Goal: Task Accomplishment & Management: Manage account settings

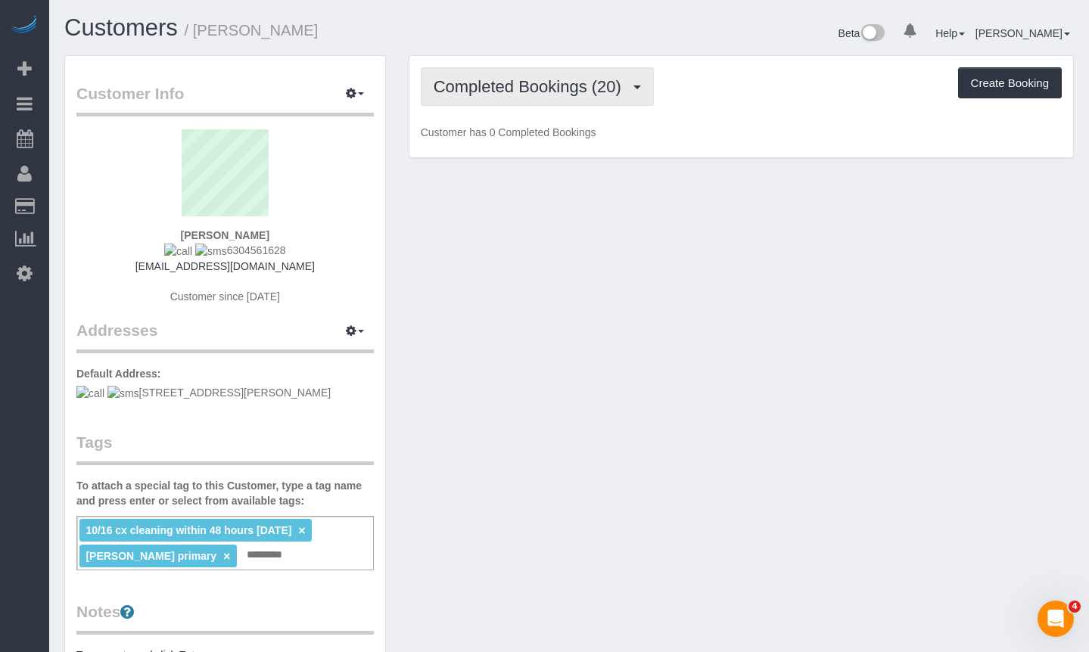
click at [522, 85] on span "Completed Bookings (20)" at bounding box center [530, 86] width 195 height 19
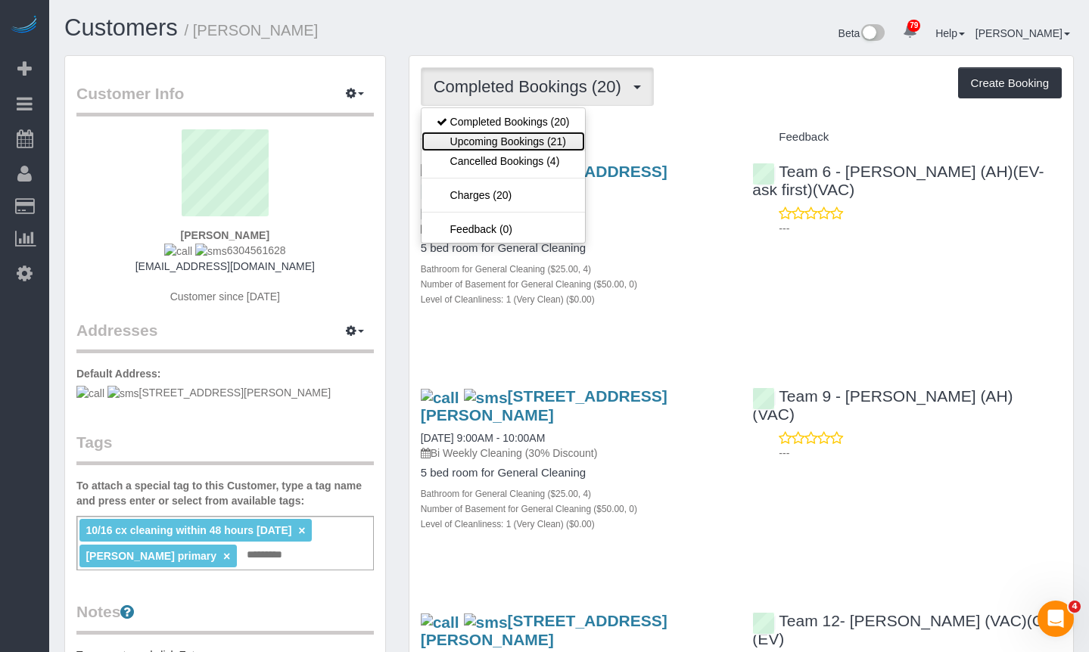
click at [542, 141] on link "Upcoming Bookings (21)" at bounding box center [502, 142] width 163 height 20
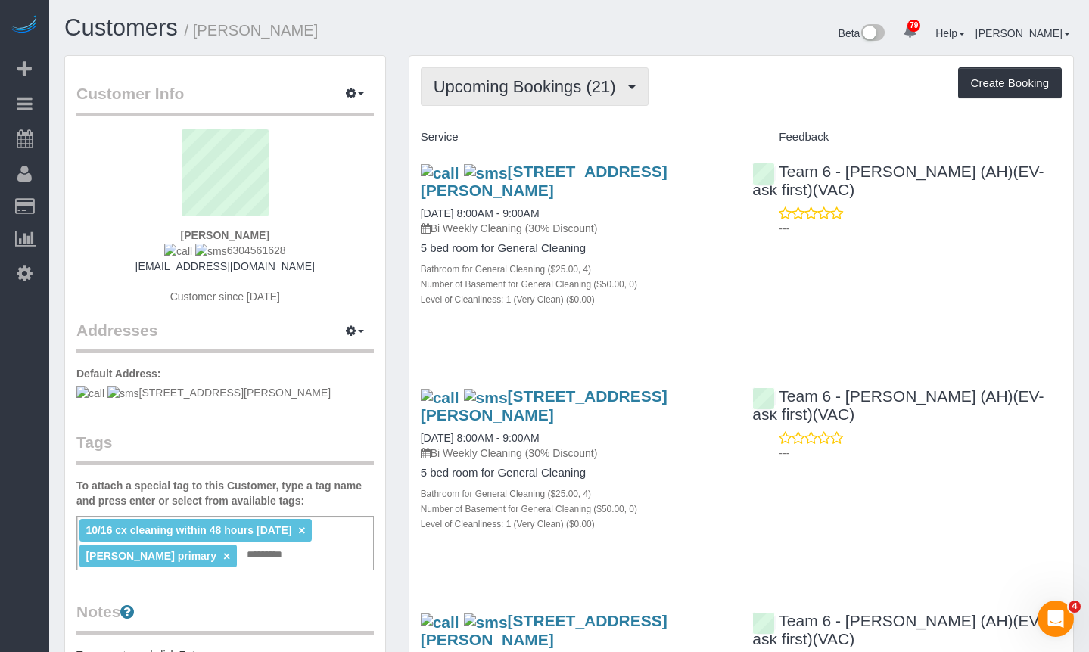
click at [535, 89] on span "Upcoming Bookings (21)" at bounding box center [528, 86] width 190 height 19
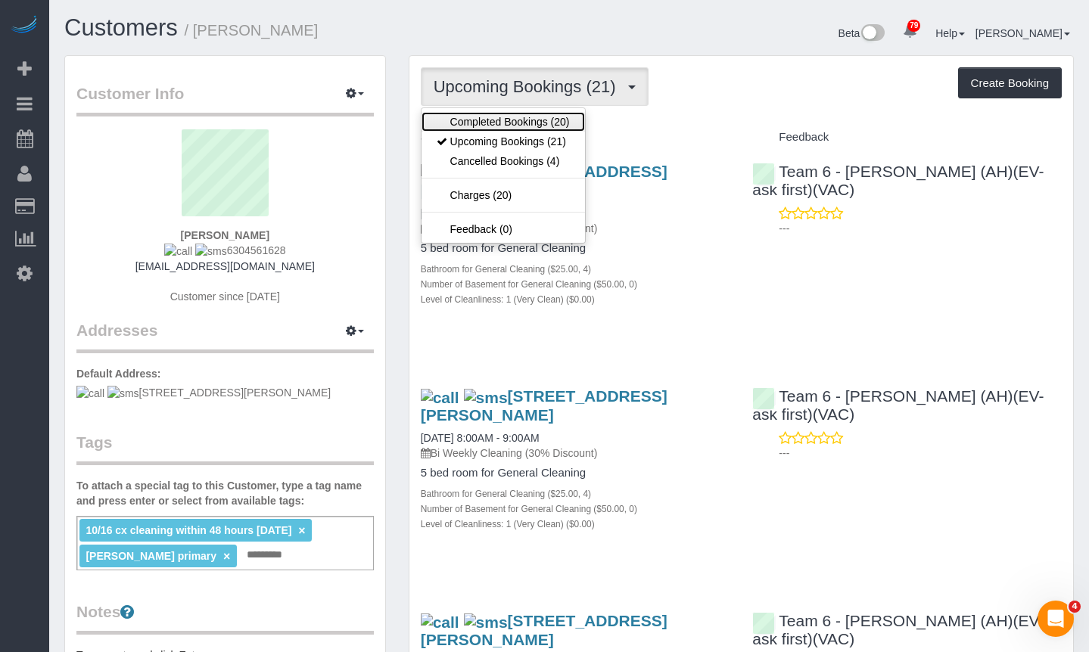
click at [533, 120] on link "Completed Bookings (20)" at bounding box center [502, 122] width 163 height 20
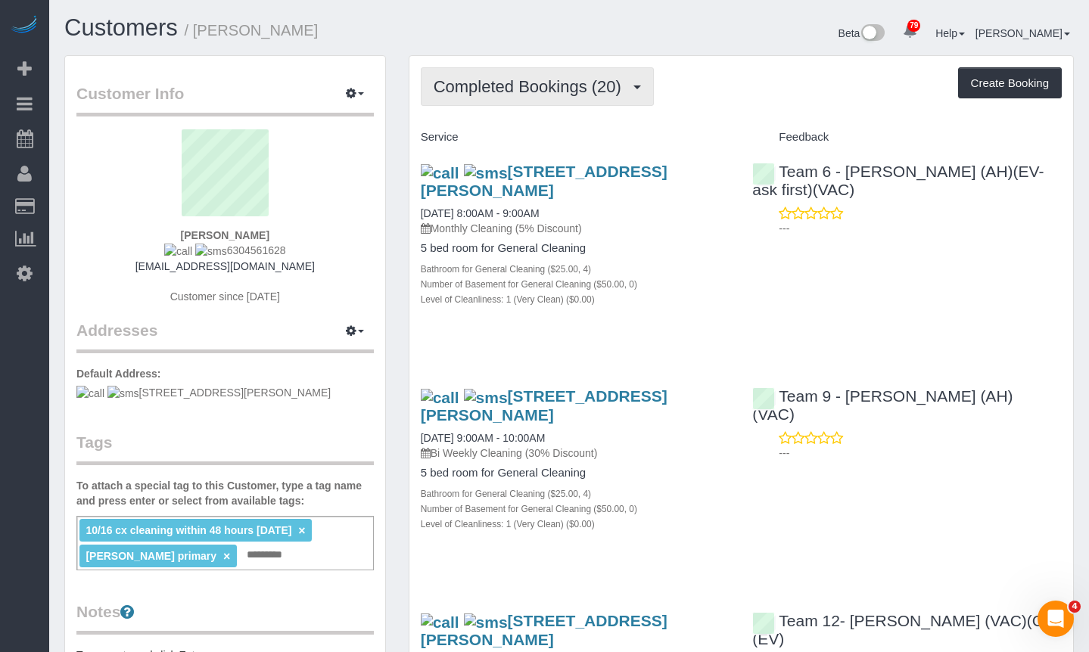
click at [604, 95] on span "Completed Bookings (20)" at bounding box center [530, 86] width 195 height 19
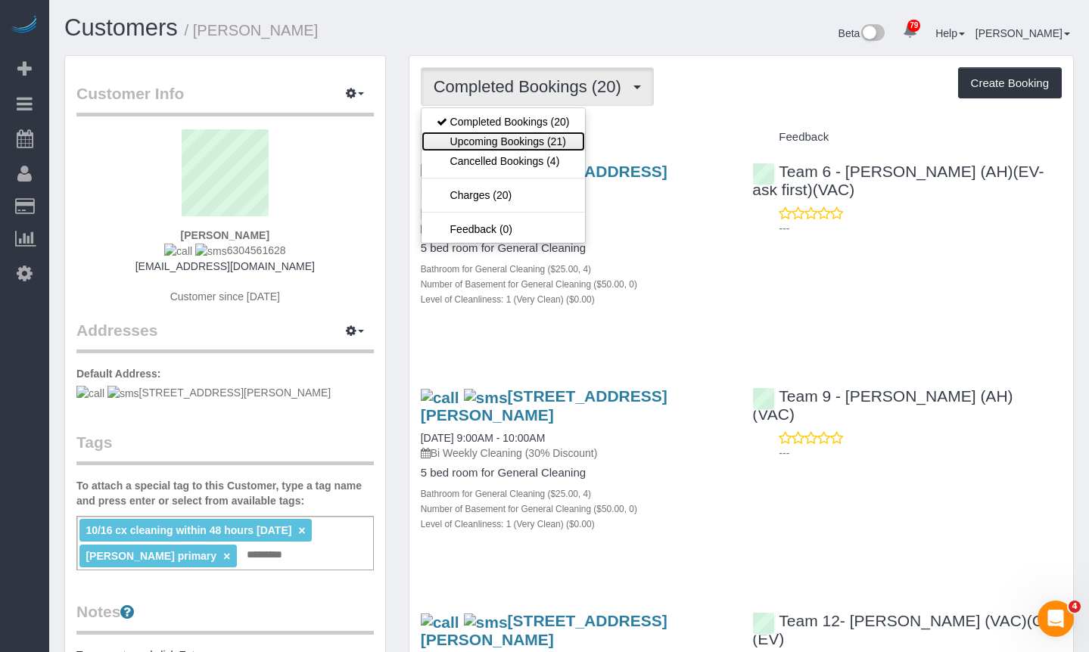
click at [548, 148] on link "Upcoming Bookings (21)" at bounding box center [502, 142] width 163 height 20
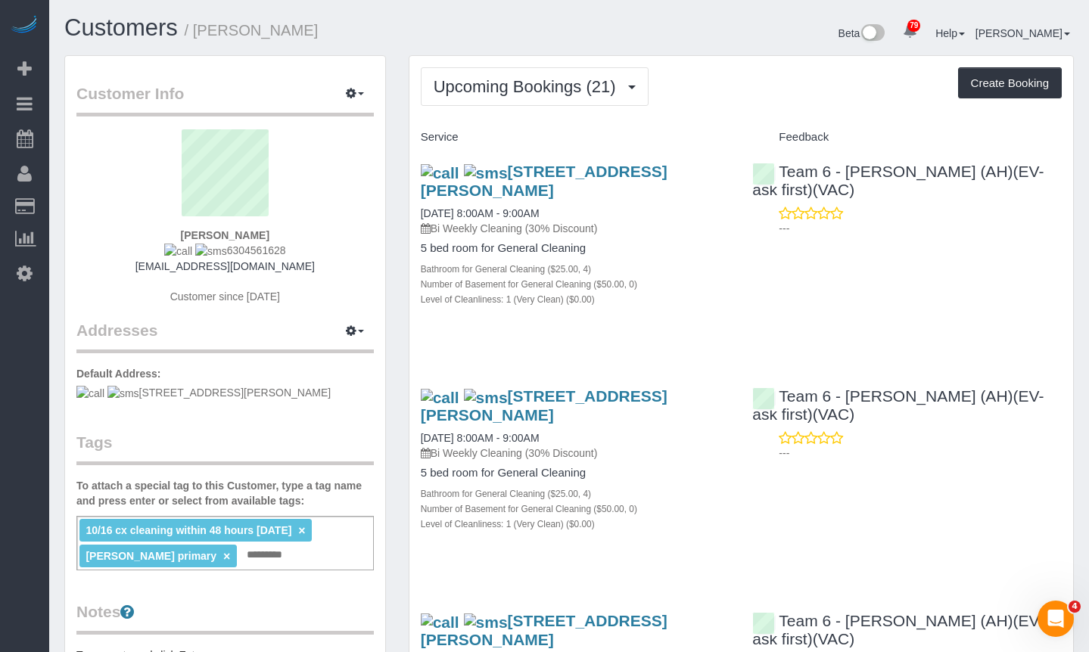
drag, startPoint x: 250, startPoint y: 33, endPoint x: 197, endPoint y: 38, distance: 52.5
click at [197, 38] on h1 "Customers / April Gregga" at bounding box center [310, 28] width 493 height 26
copy small "April Gregga"
click at [512, 92] on span "Upcoming Bookings (21)" at bounding box center [528, 86] width 190 height 19
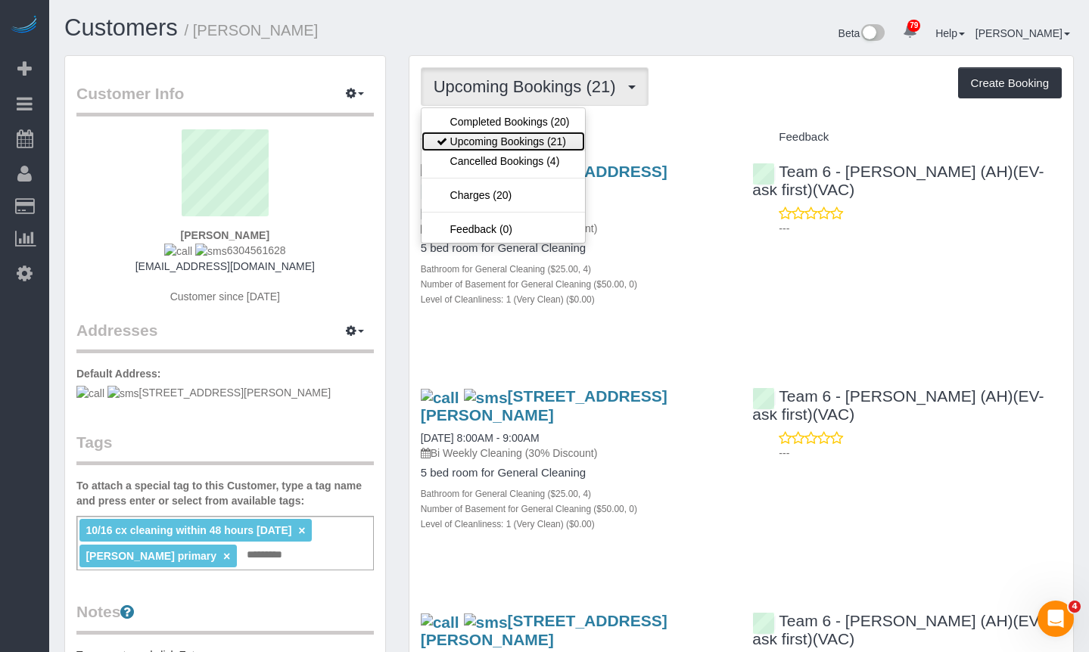
click at [521, 138] on link "Upcoming Bookings (21)" at bounding box center [502, 142] width 163 height 20
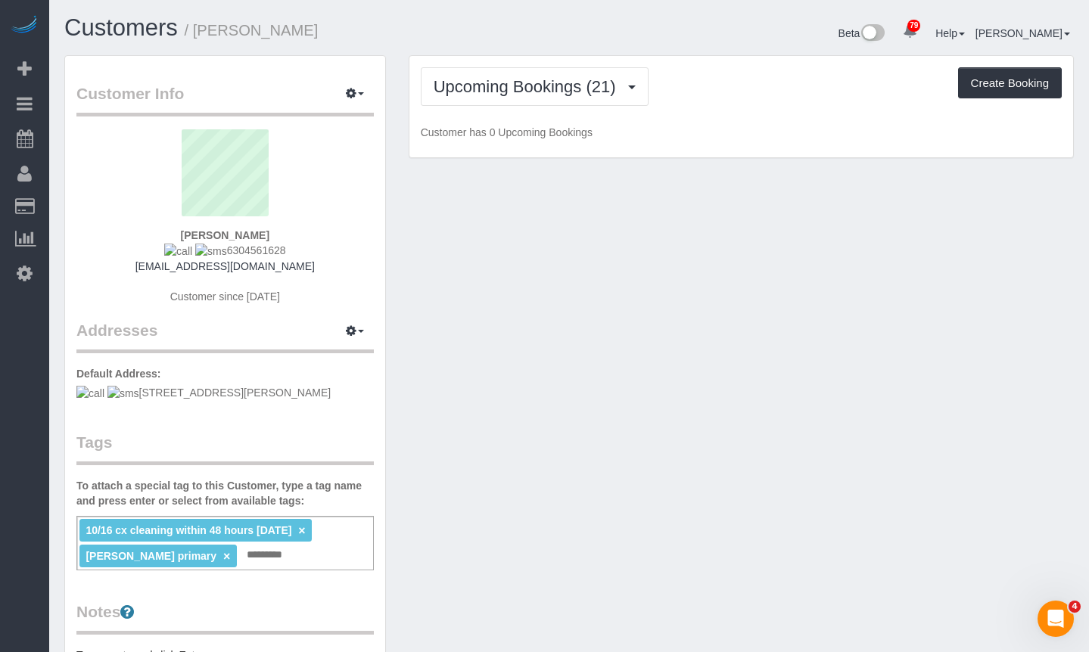
click at [481, 17] on h1 "Customers / April Gregga" at bounding box center [310, 28] width 493 height 26
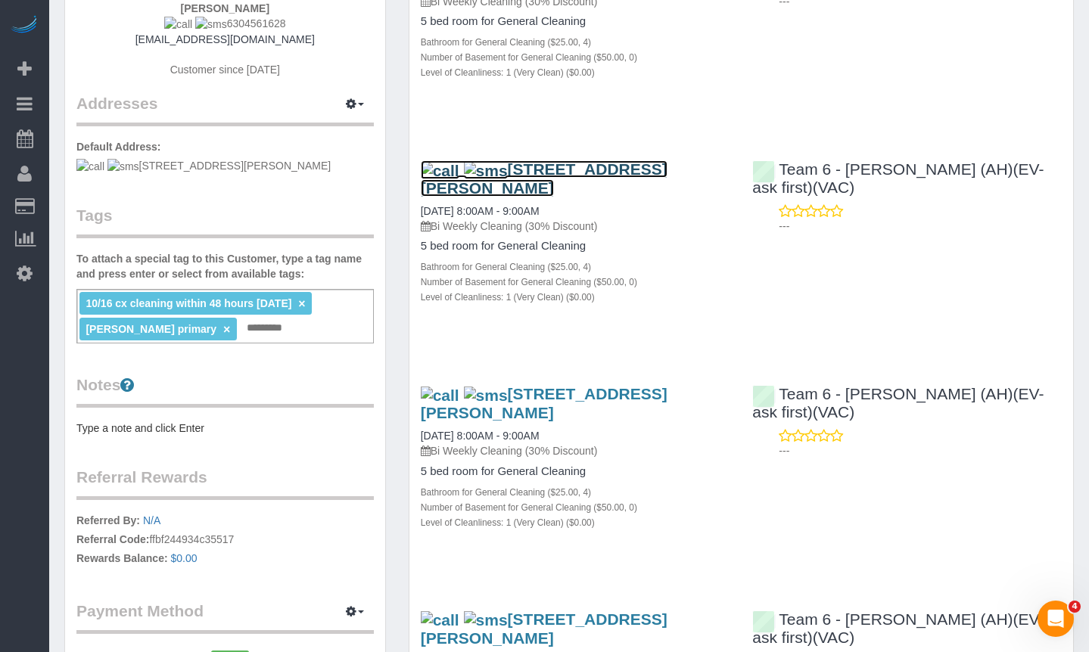
scroll to position [303, 0]
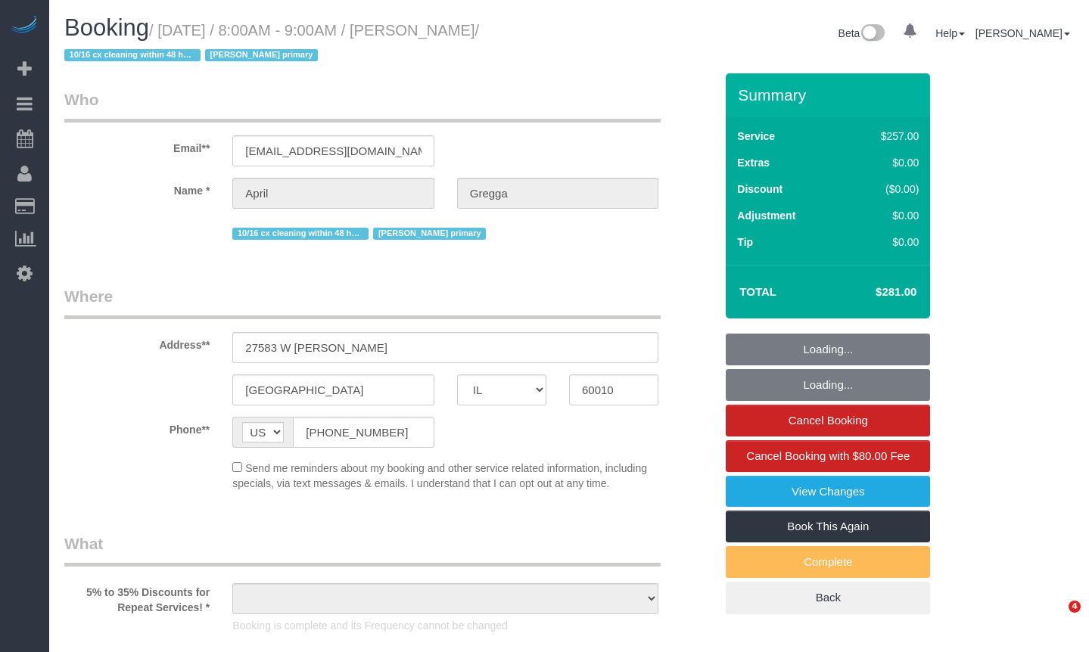
select select "IL"
select select "number:1"
select select "number:65"
select select "number:139"
select select "number:104"
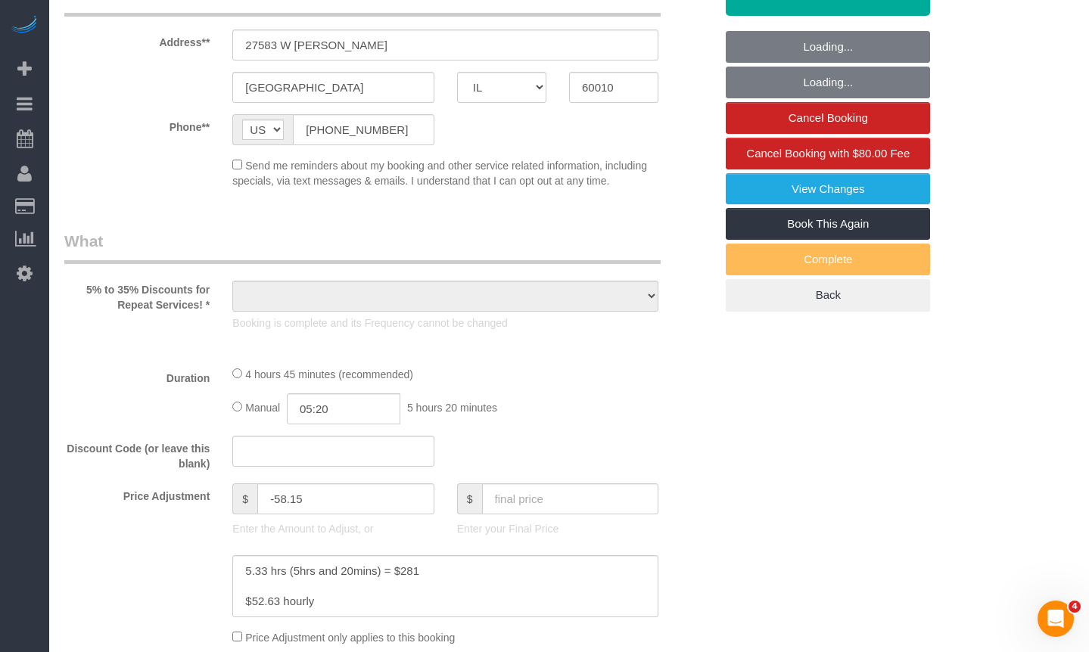
select select "object:1052"
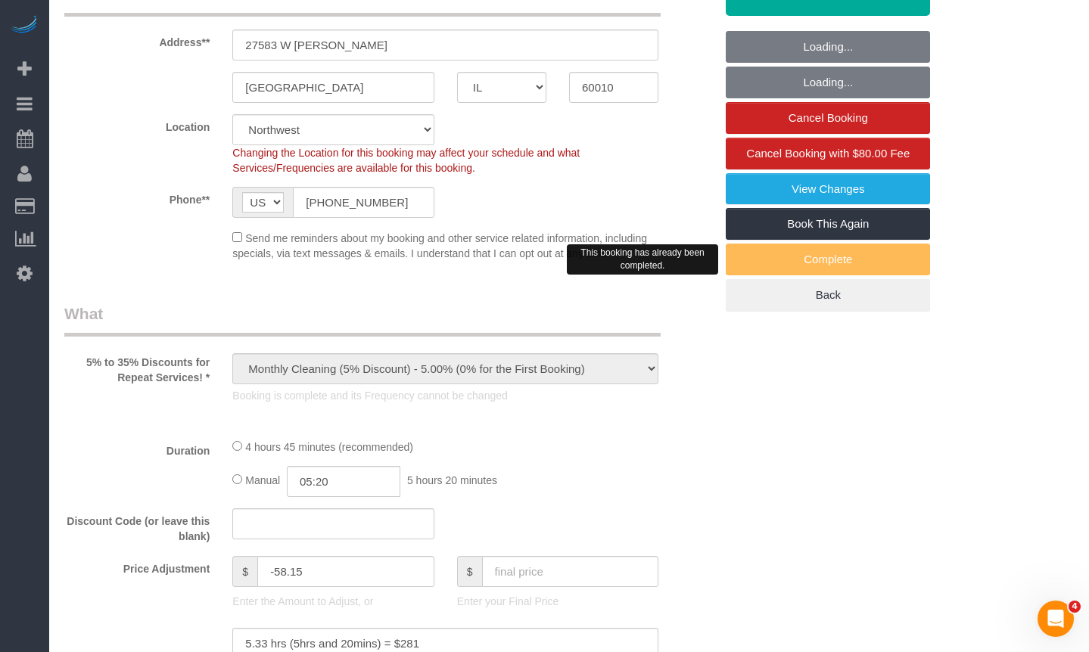
scroll to position [378, 0]
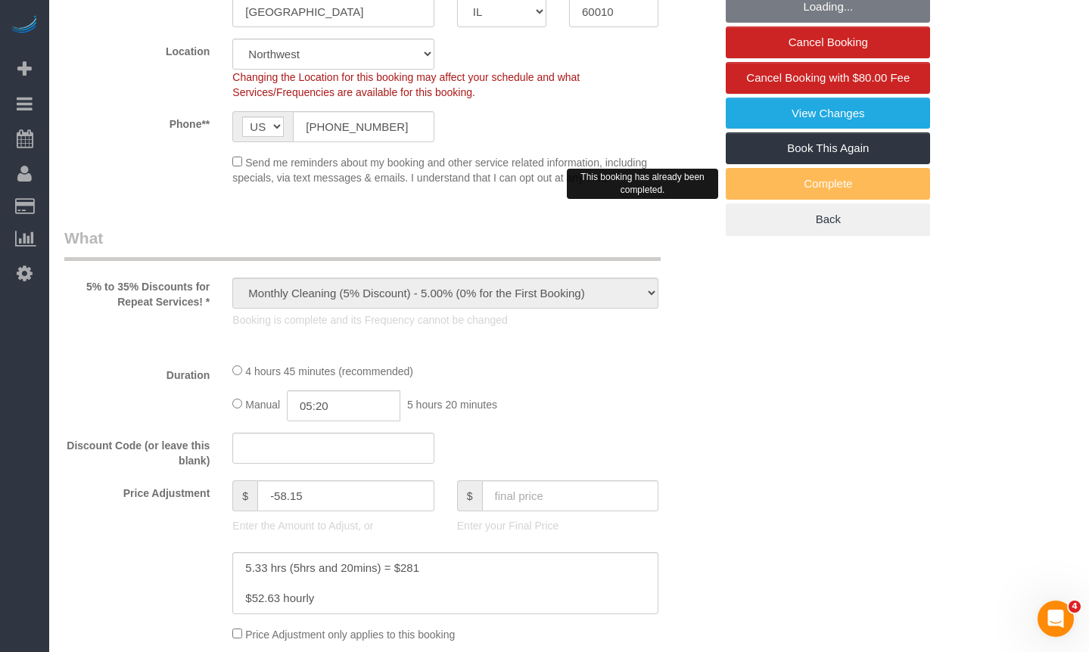
select select "512"
select select "4"
select select "spot1"
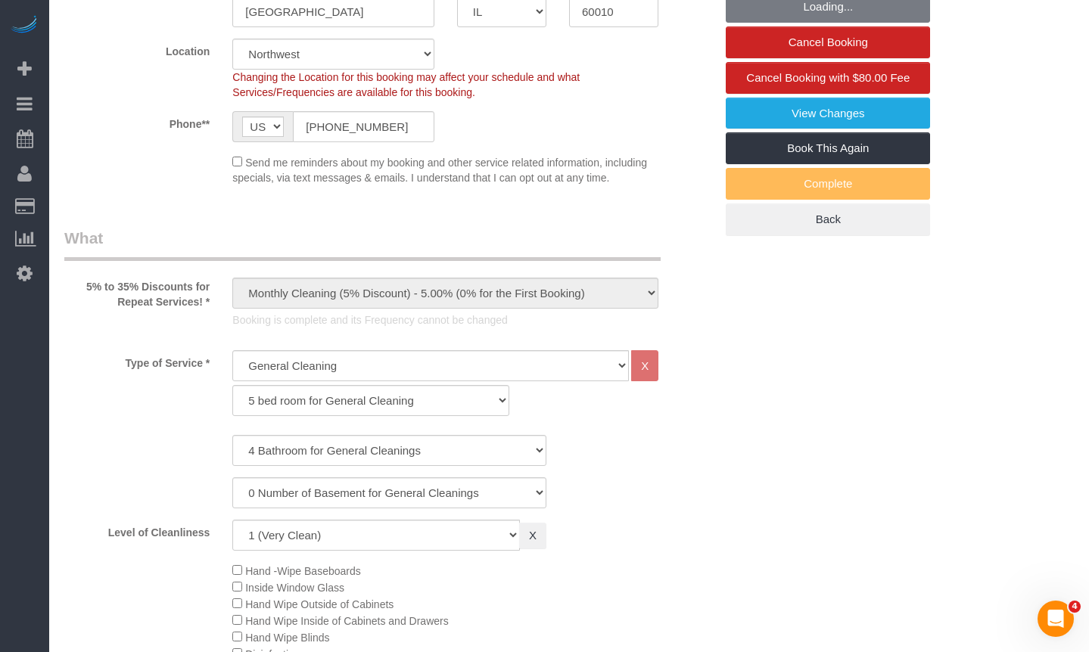
select select "object:1278"
select select "4"
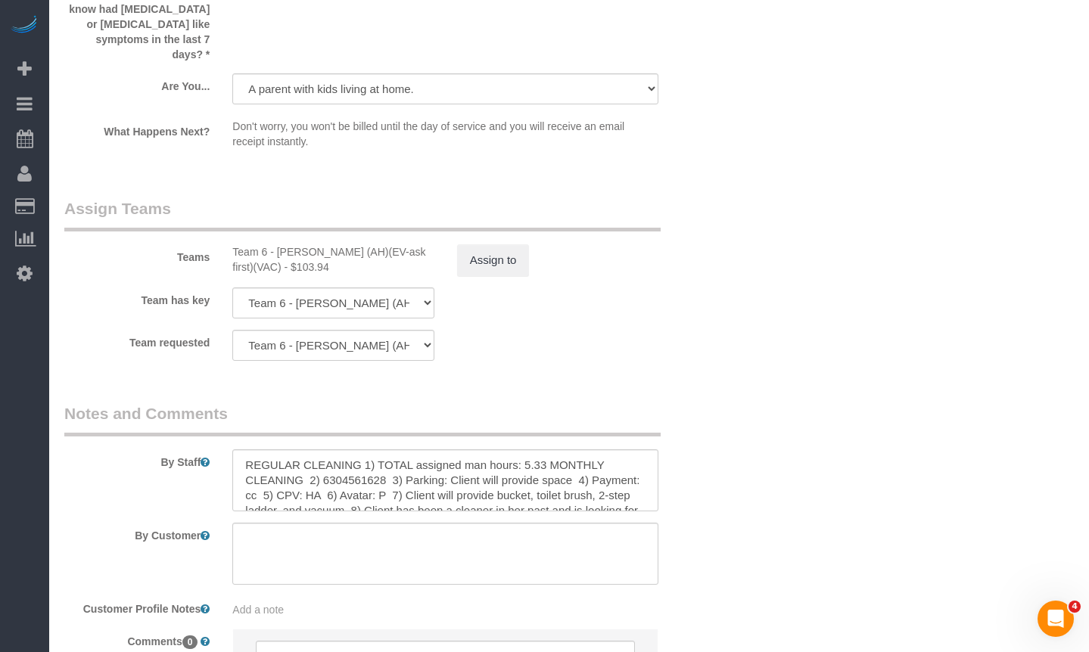
scroll to position [2604, 0]
click at [488, 249] on button "Assign to" at bounding box center [493, 260] width 73 height 32
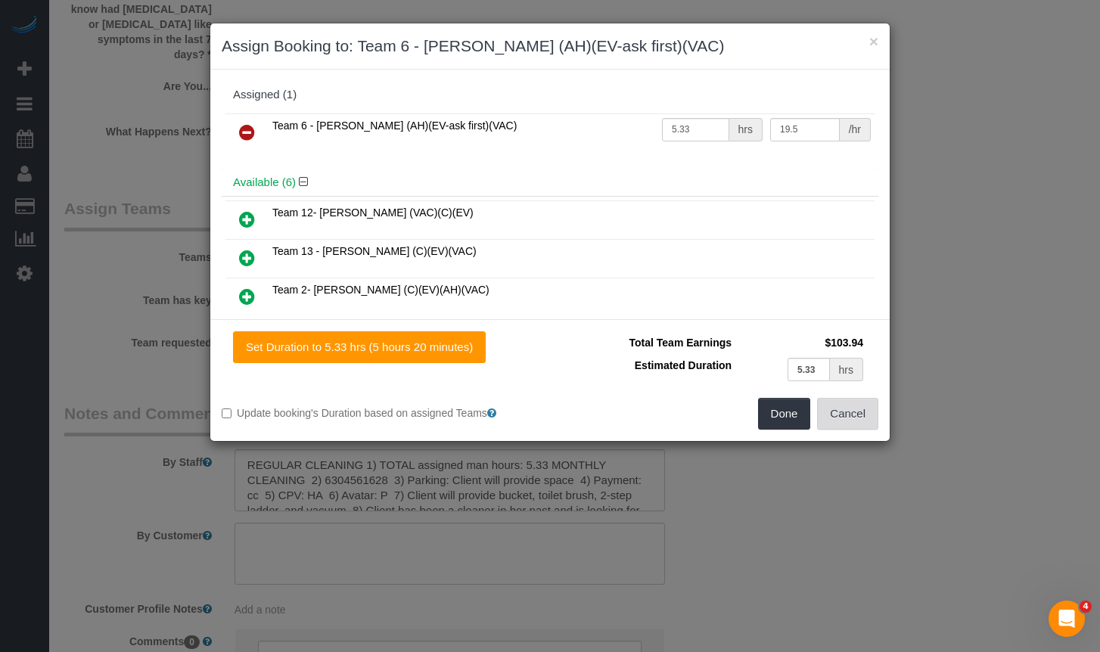
click at [861, 425] on button "Cancel" at bounding box center [847, 414] width 61 height 32
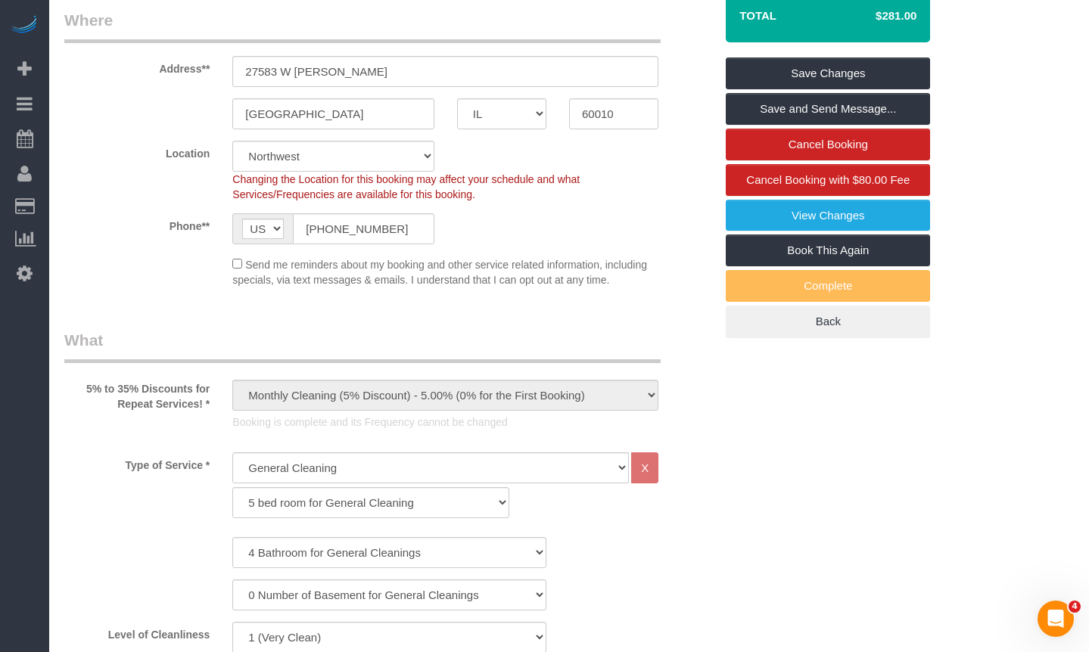
scroll to position [0, 0]
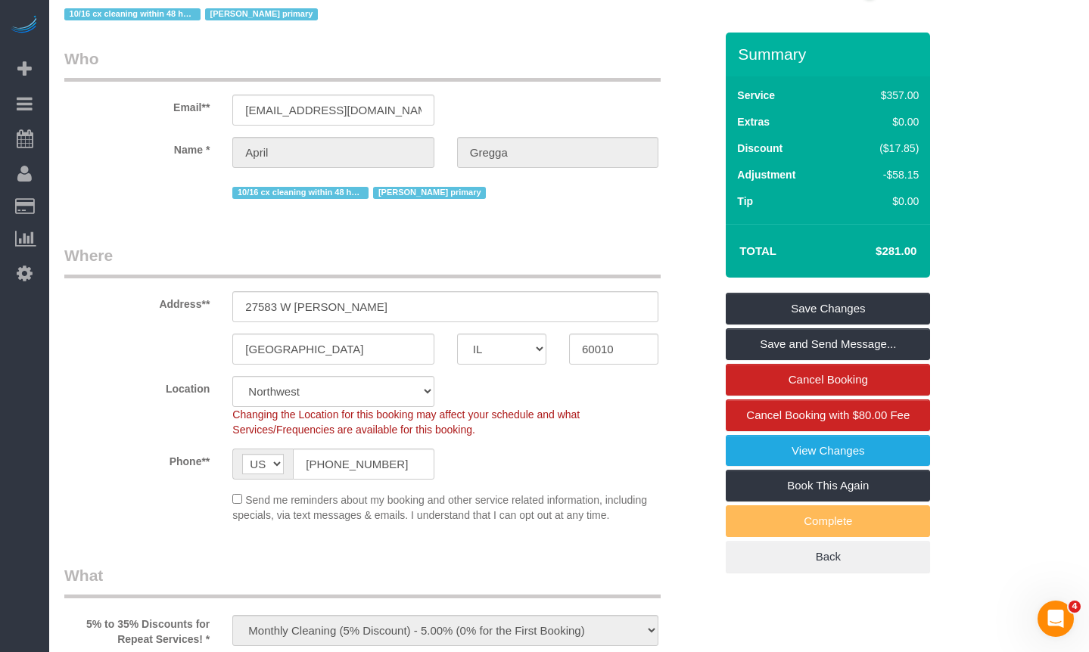
scroll to position [45, 0]
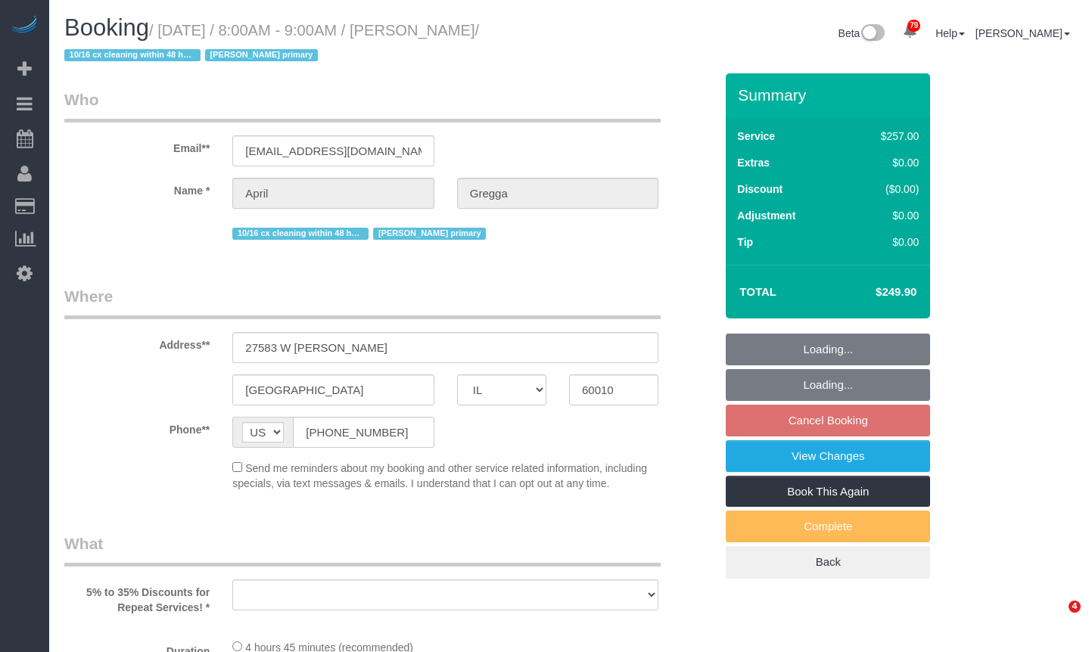
select select "IL"
select select "number:1"
select select "number:65"
select select "number:139"
select select "number:104"
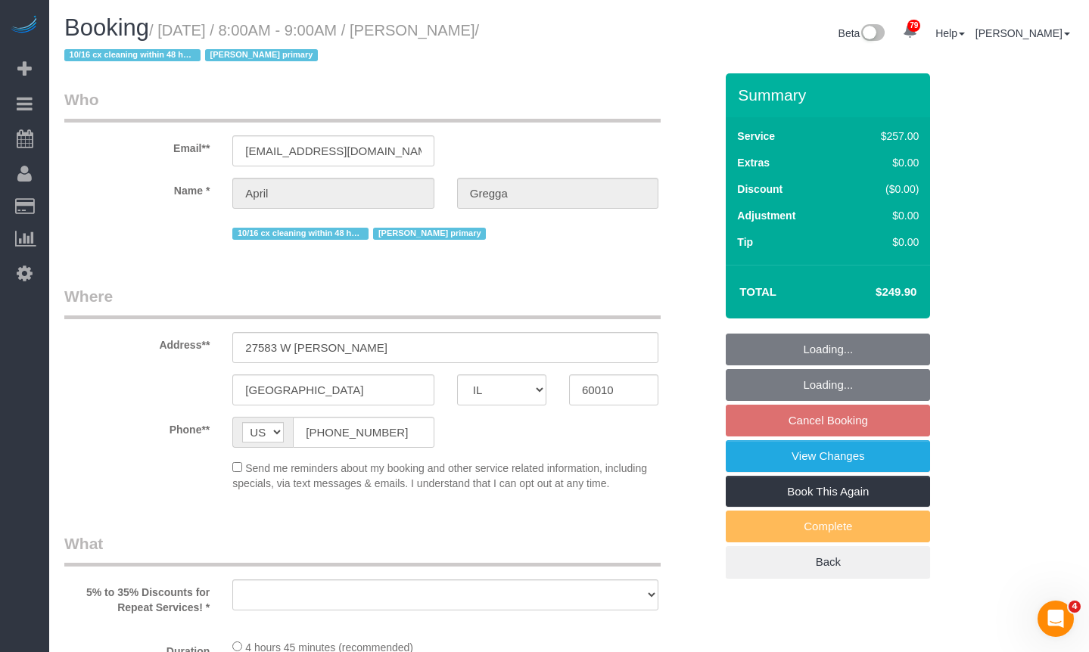
select select "object:1186"
select select "512"
select select "4"
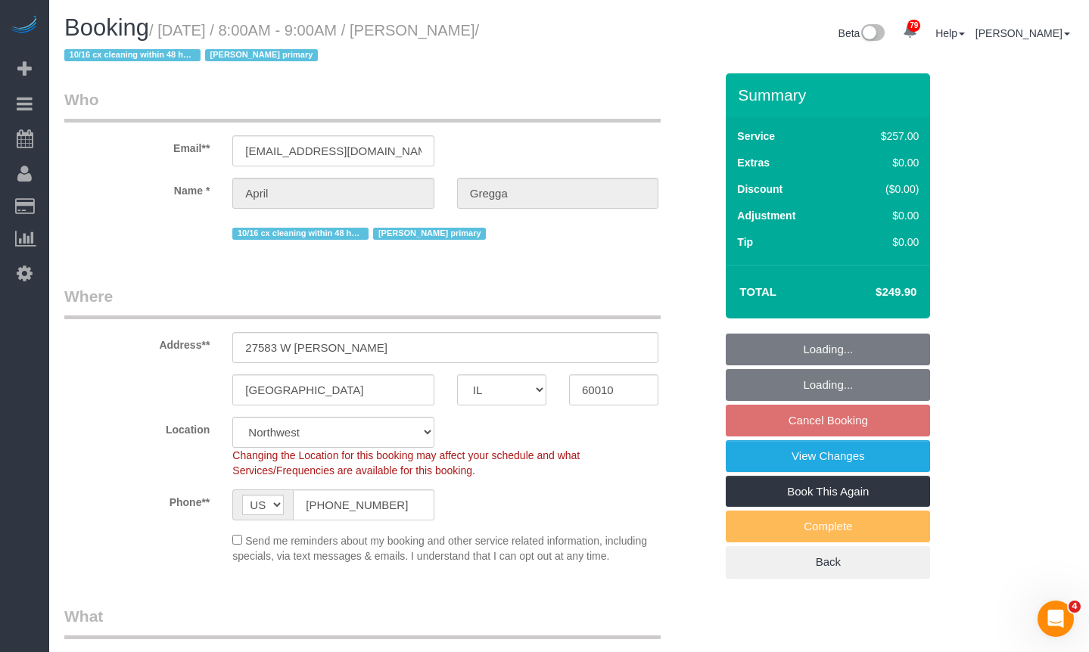
select select "object:1270"
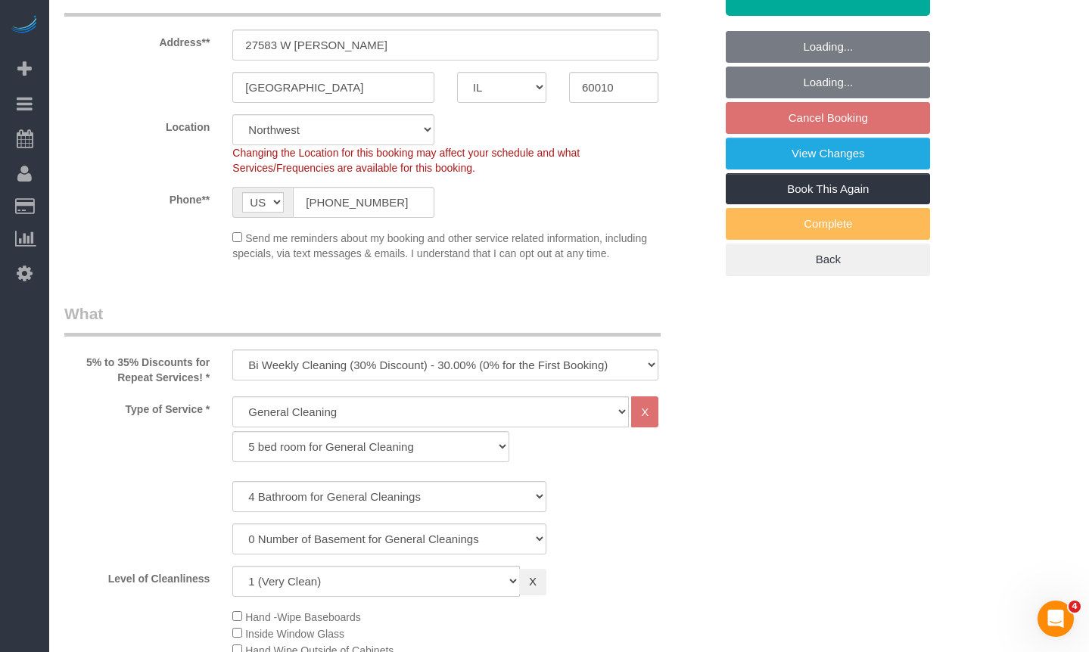
select select "4"
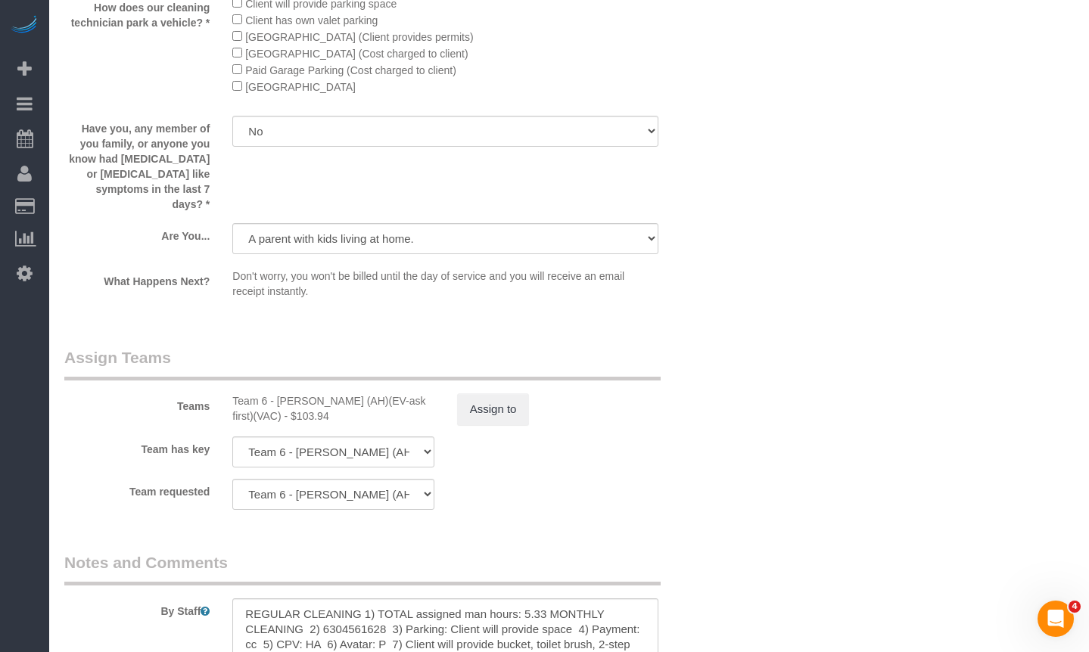
scroll to position [2648, 0]
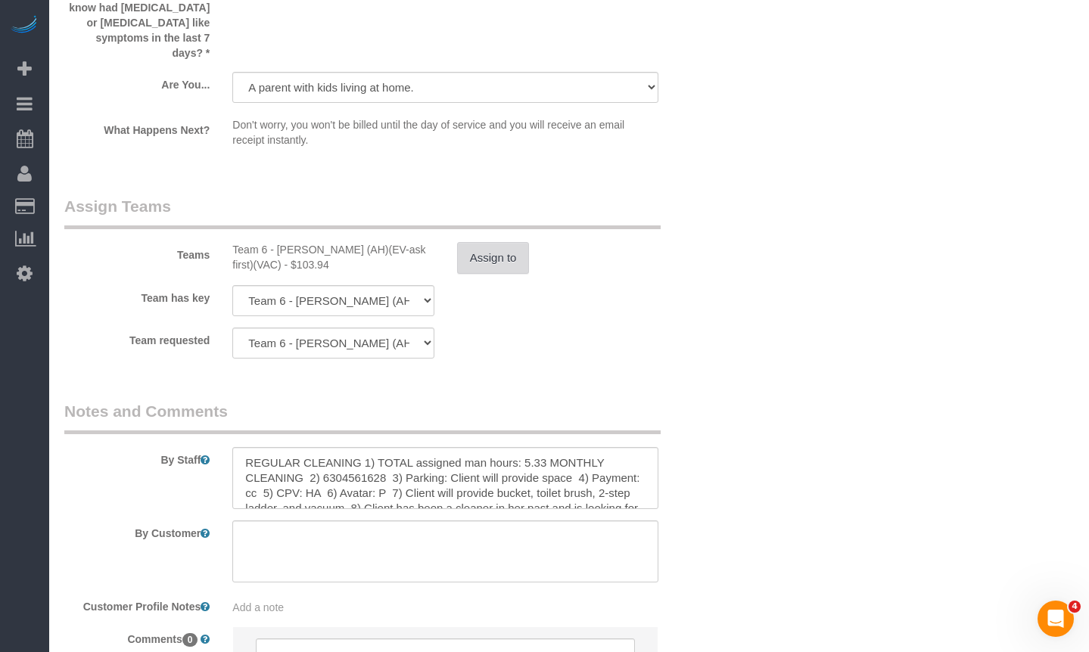
click at [492, 242] on button "Assign to" at bounding box center [493, 258] width 73 height 32
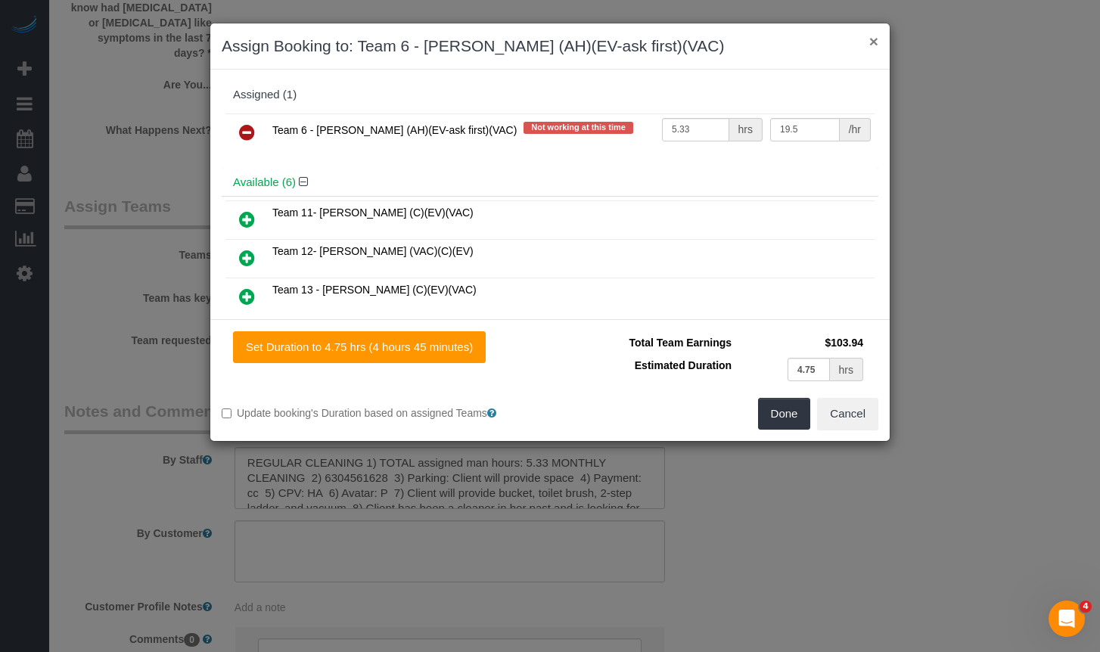
click at [871, 45] on button "×" at bounding box center [873, 41] width 9 height 16
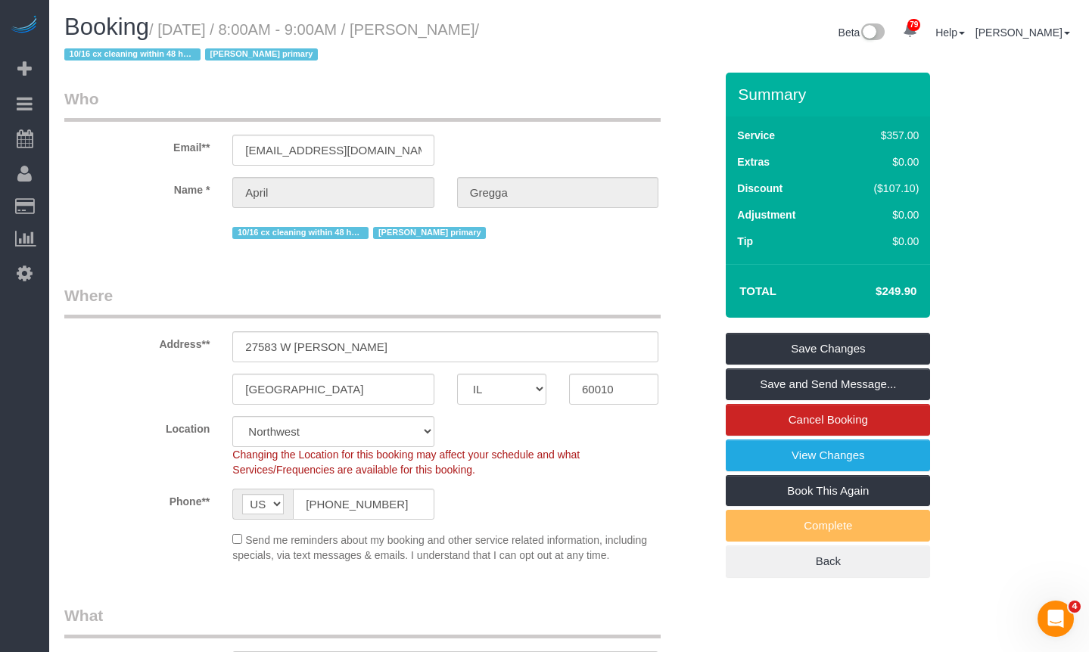
scroll to position [0, 0]
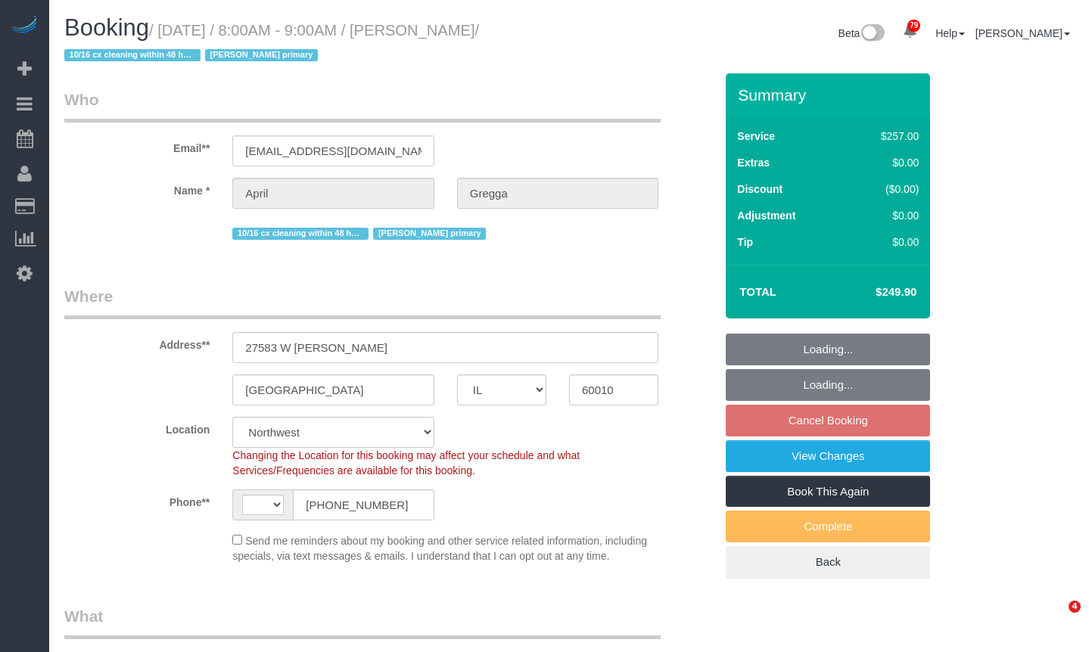
select select "IL"
select select "512"
select select "4"
select select "number:1"
select select "number:65"
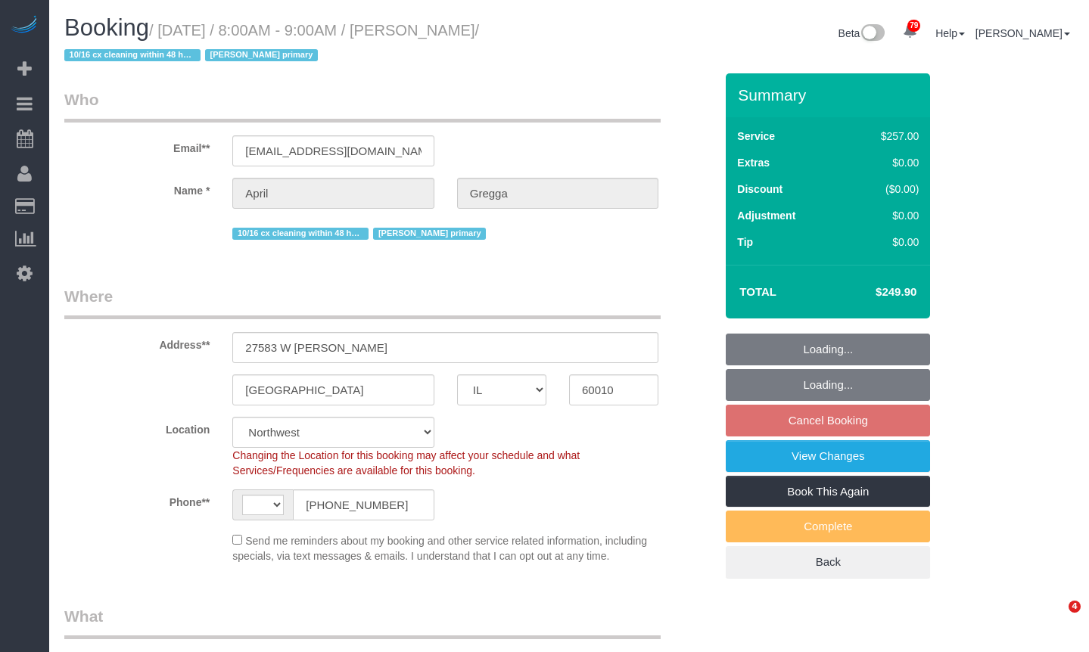
select select "number:139"
select select "number:104"
select select "object:1197"
select select "string:US"
select select "4"
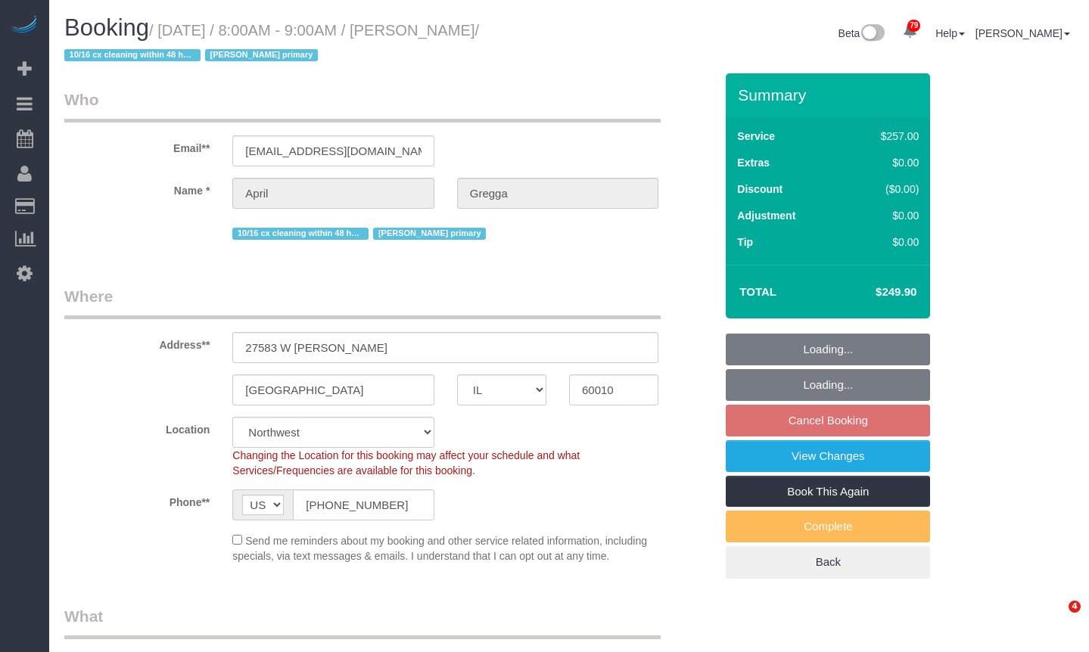
select select "IL"
select select "512"
select select "4"
select select "number:1"
select select "number:65"
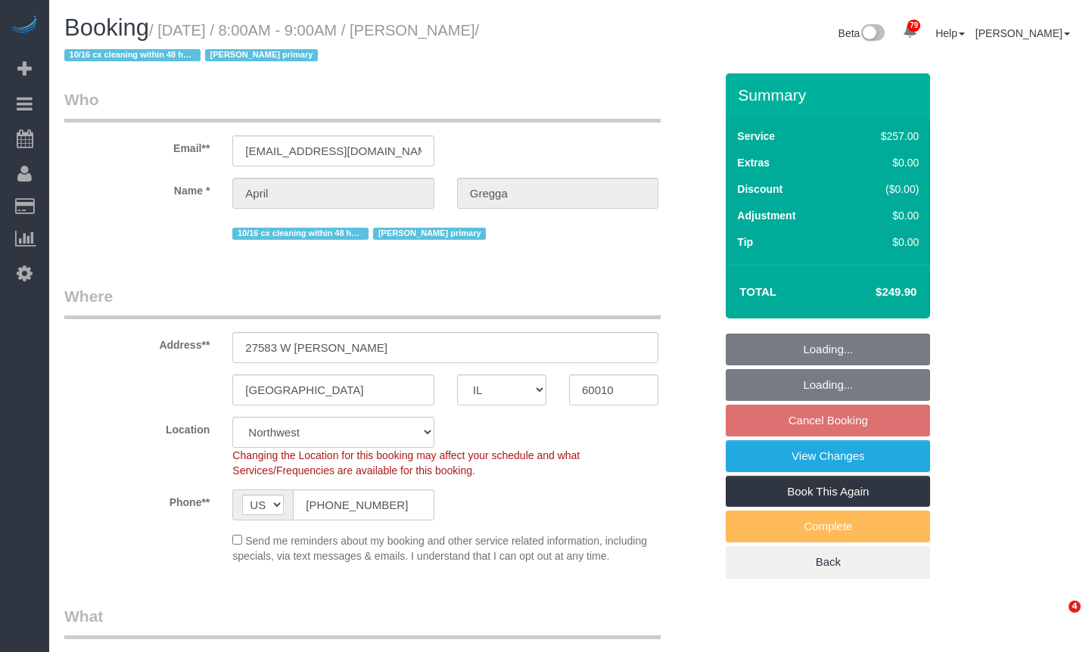
select select "number:139"
select select "number:104"
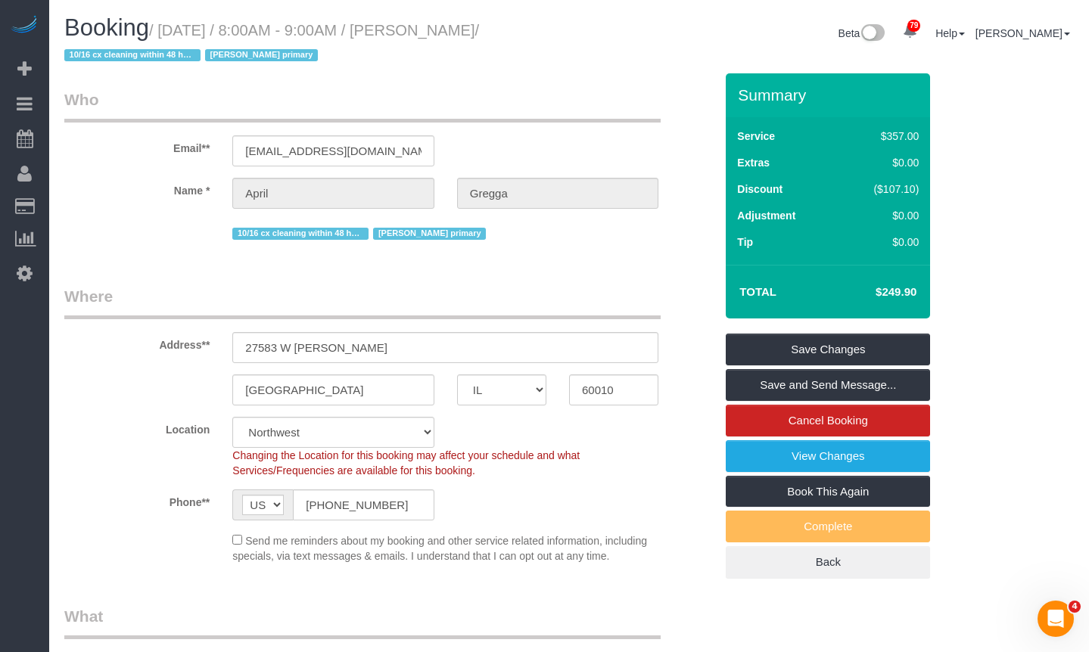
drag, startPoint x: 891, startPoint y: 294, endPoint x: 928, endPoint y: 293, distance: 37.1
click at [928, 293] on div "Total $249.90" at bounding box center [827, 292] width 204 height 54
copy table "Total"
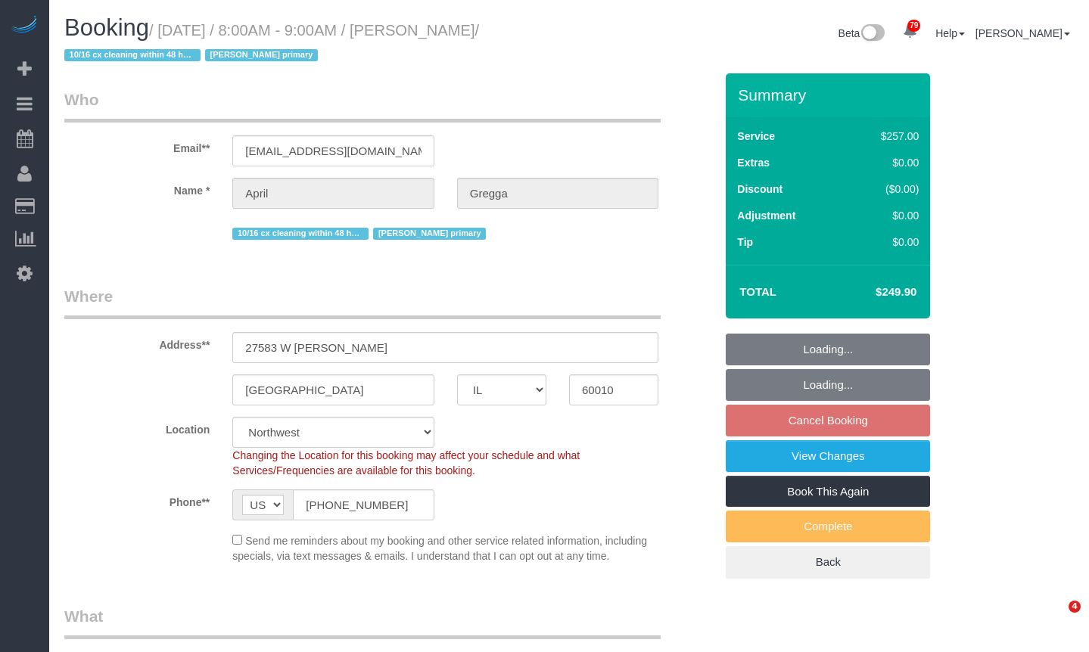
select select "IL"
select select "512"
select select "4"
select select "number:1"
select select "number:65"
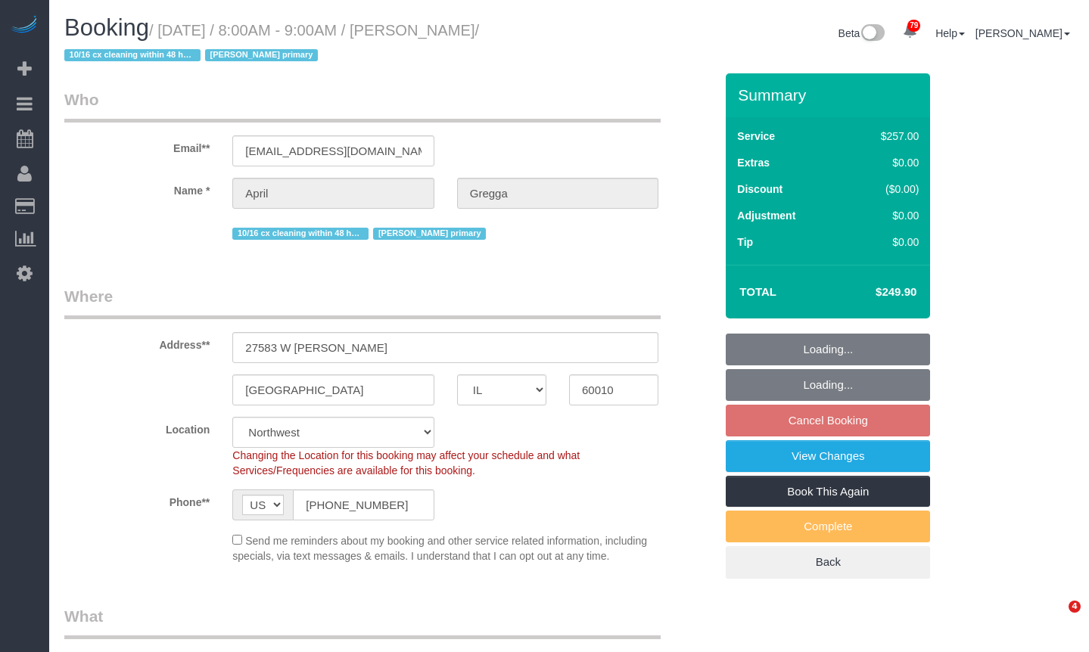
select select "number:139"
select select "number:104"
